Goal: Navigation & Orientation: Understand site structure

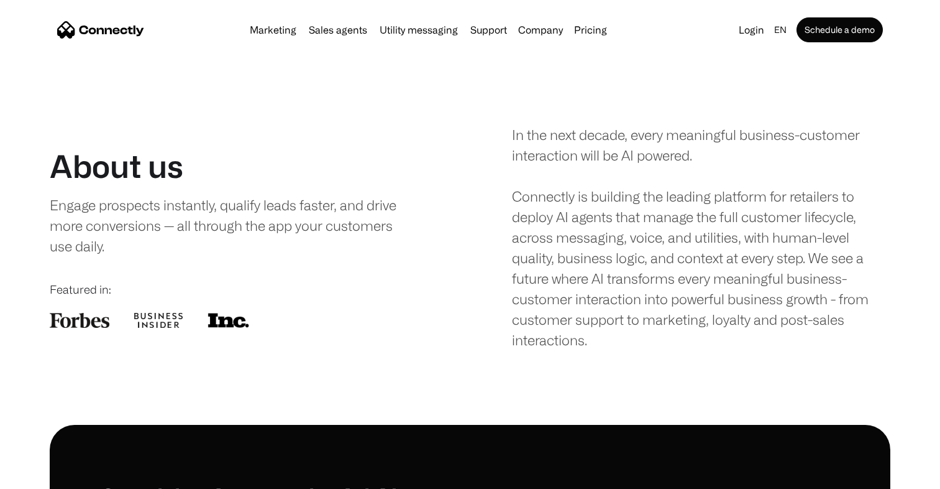
click at [564, 215] on div "In the next decade, every meaningful business-customer interaction will be AI p…" at bounding box center [701, 237] width 379 height 226
click at [565, 215] on div "In the next decade, every meaningful business-customer interaction will be AI p…" at bounding box center [701, 237] width 379 height 226
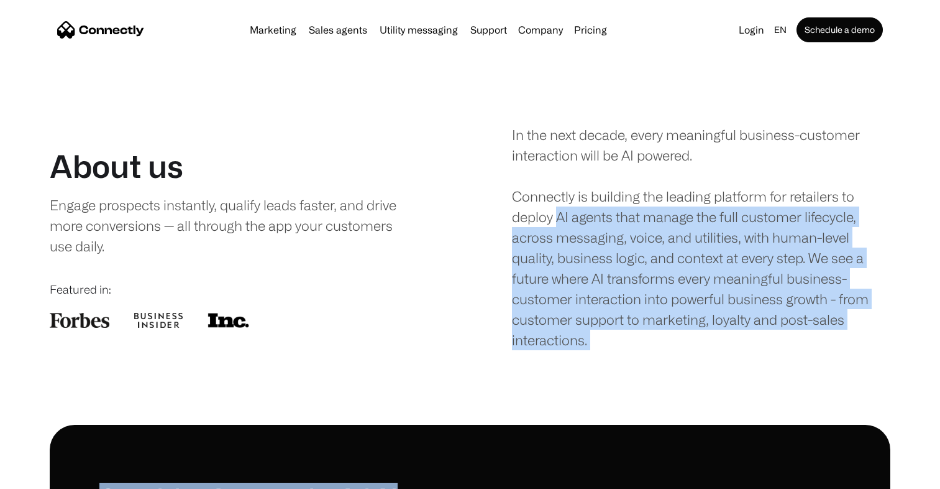
scroll to position [21, 0]
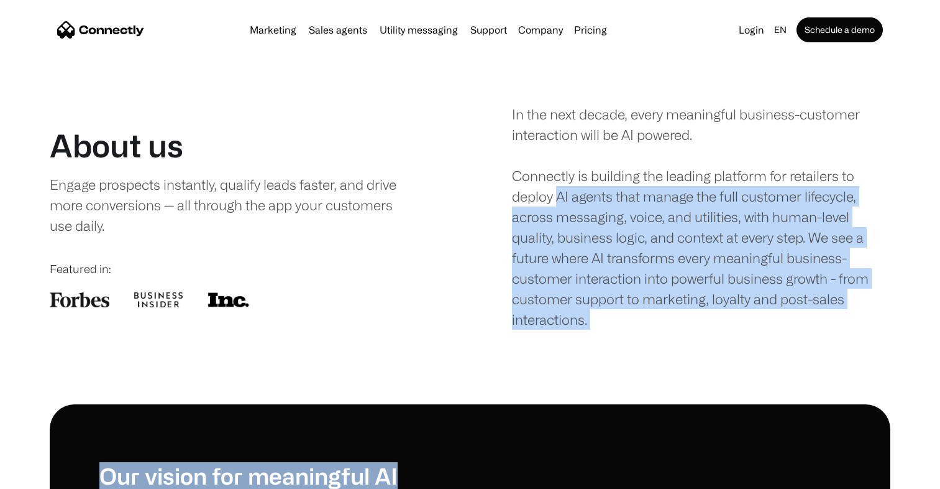
click at [556, 191] on div "In the next decade, every meaningful business-customer interaction will be AI p…" at bounding box center [701, 217] width 379 height 226
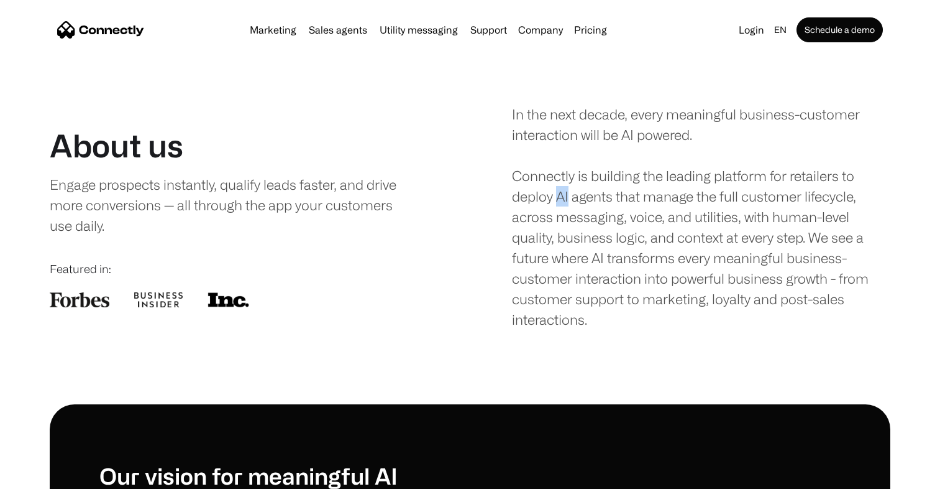
click at [556, 191] on div "In the next decade, every meaningful business-customer interaction will be AI p…" at bounding box center [701, 217] width 379 height 226
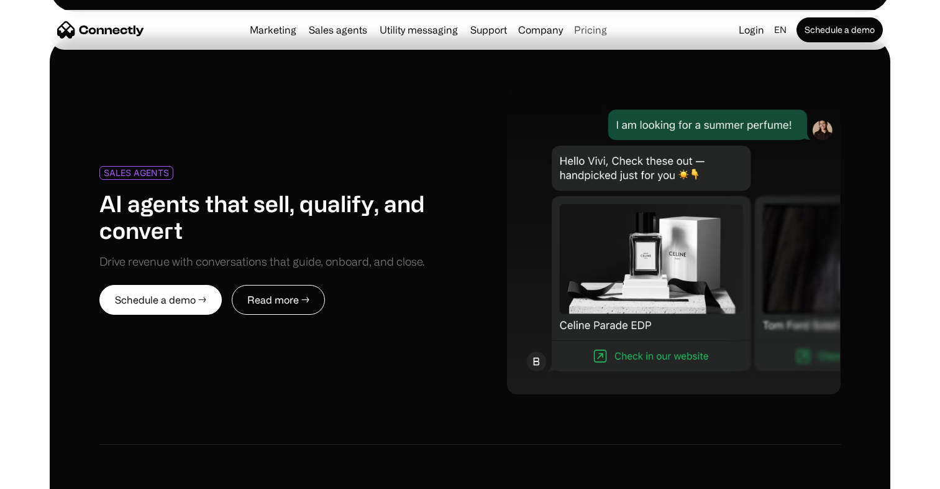
scroll to position [6536, 0]
